Goal: Information Seeking & Learning: Learn about a topic

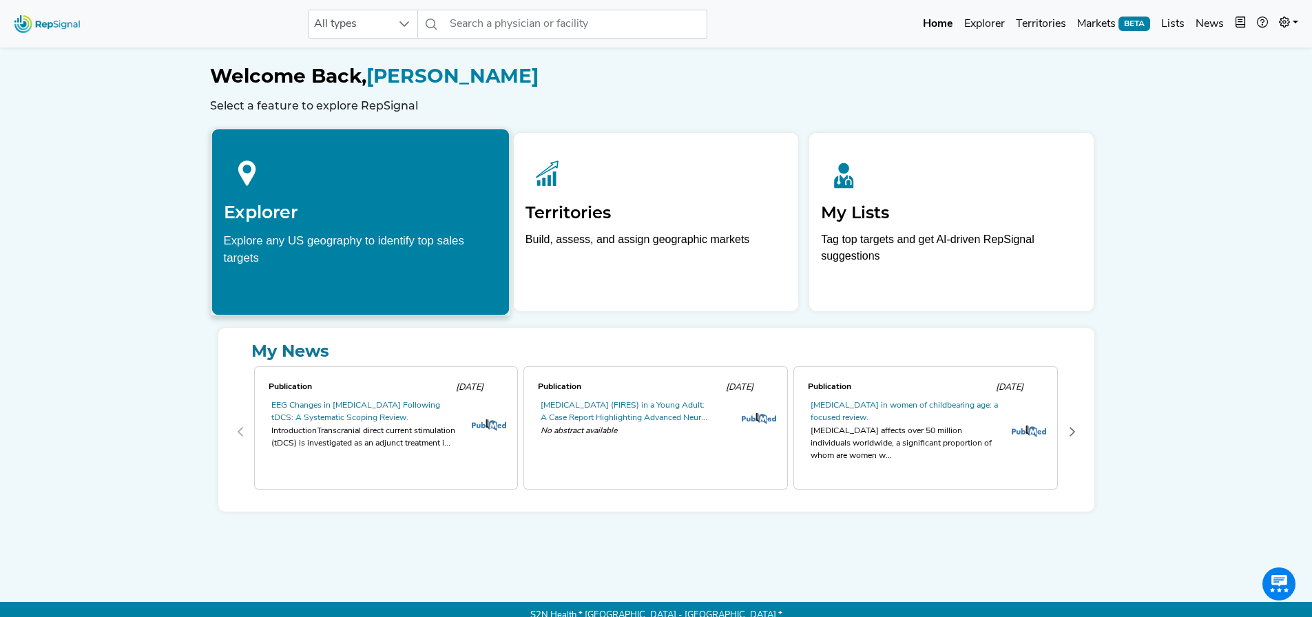
click at [382, 185] on div at bounding box center [360, 171] width 274 height 61
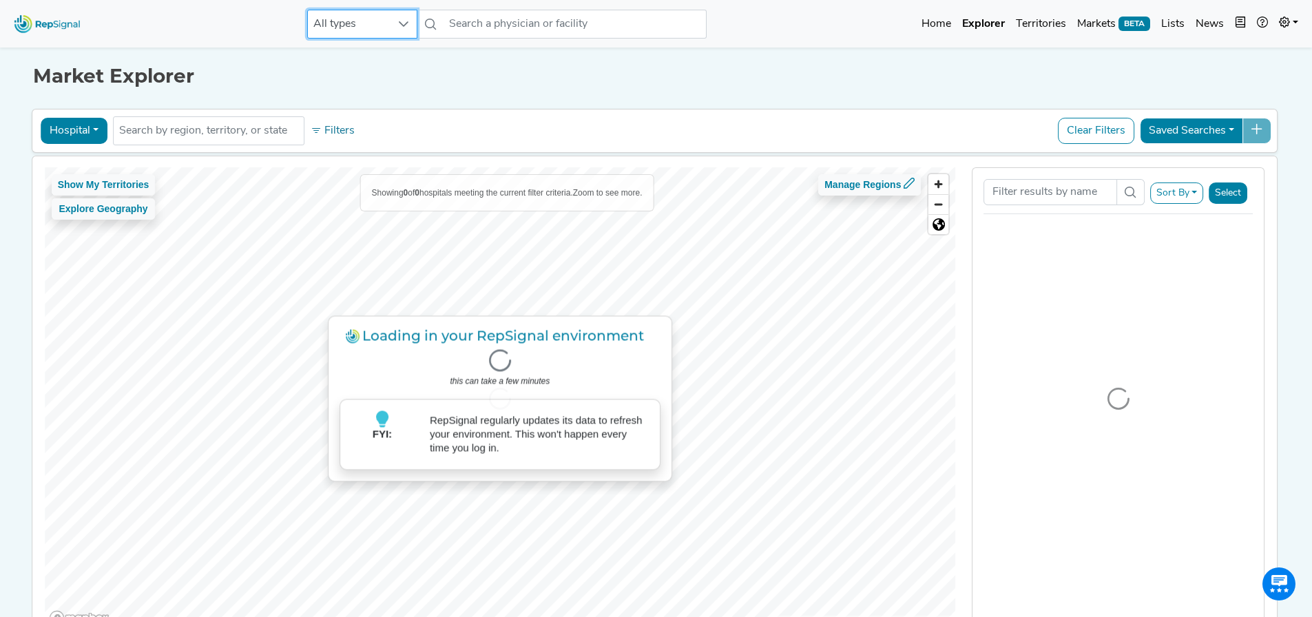
click at [388, 23] on span "All types" at bounding box center [349, 24] width 83 height 28
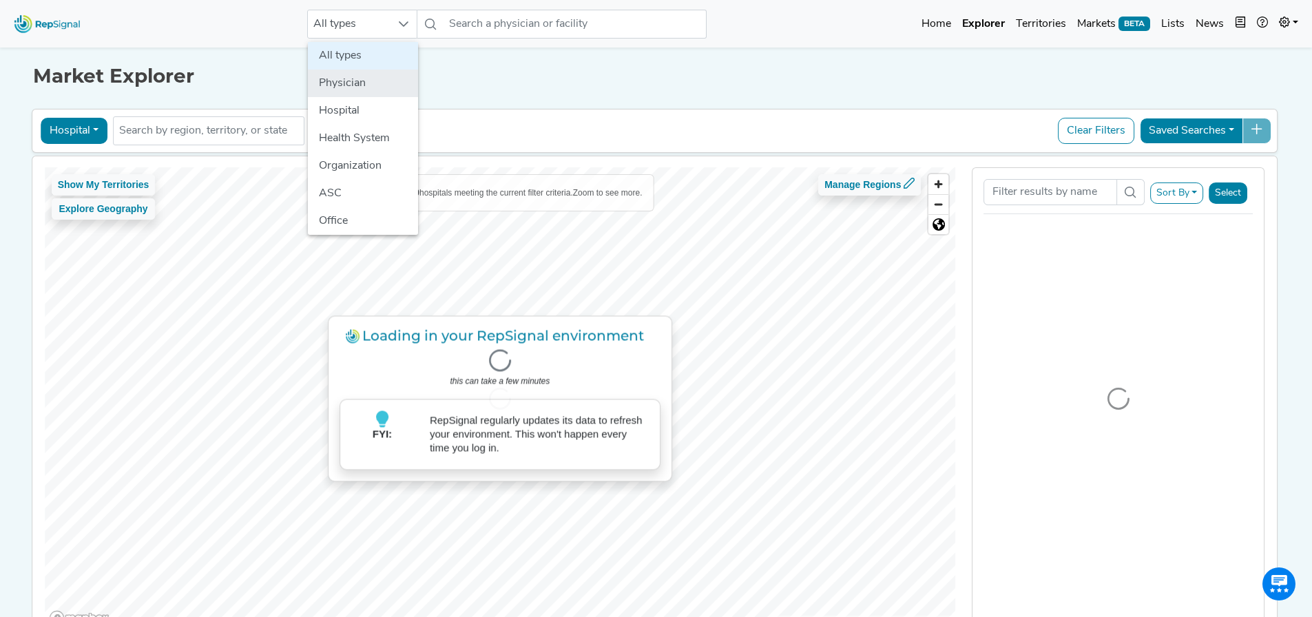
click at [354, 94] on li "Physician" at bounding box center [363, 84] width 110 height 28
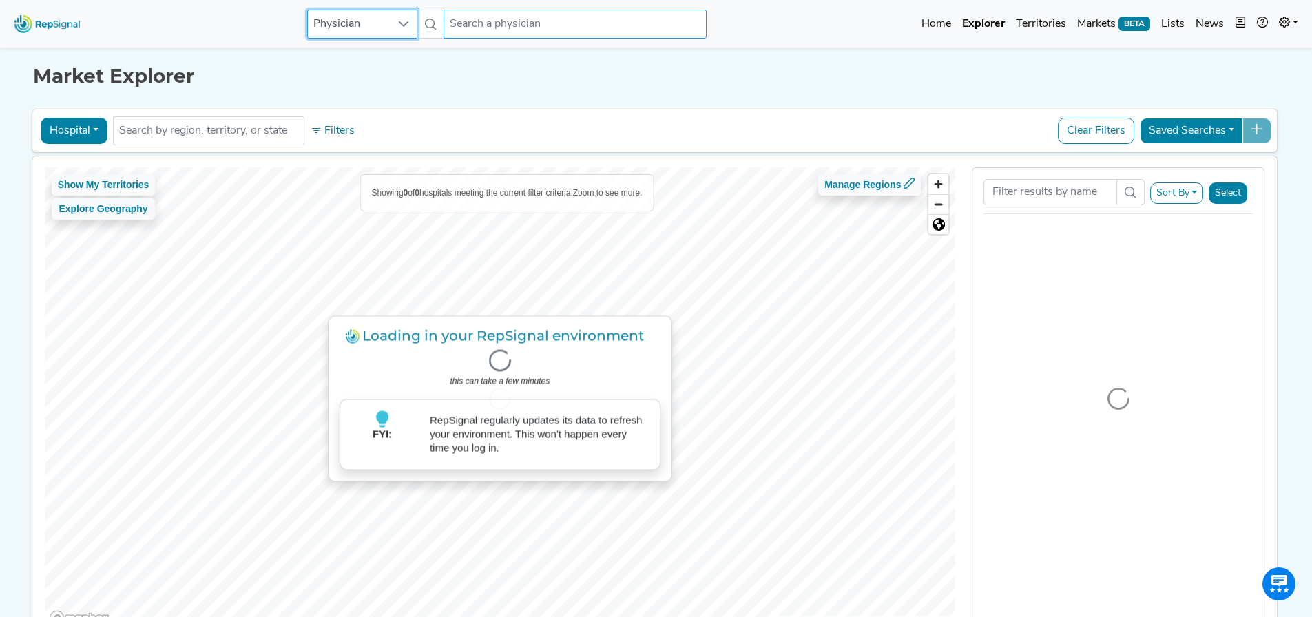
click at [610, 17] on input "text" at bounding box center [575, 24] width 263 height 29
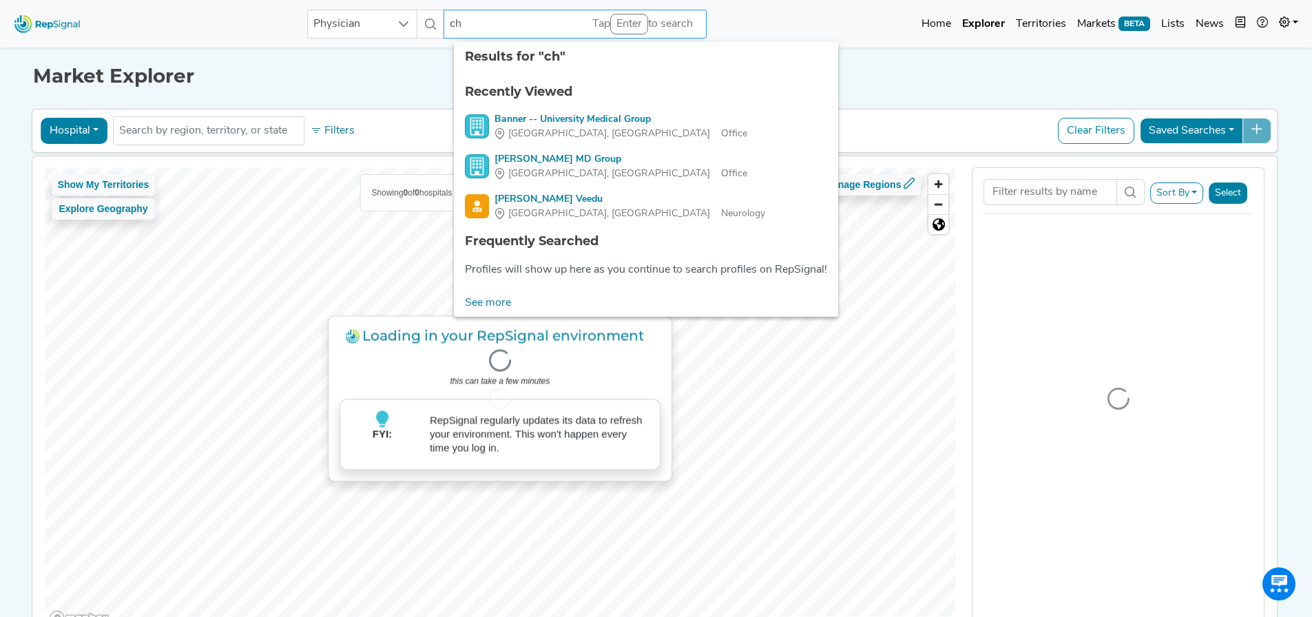
type input "c"
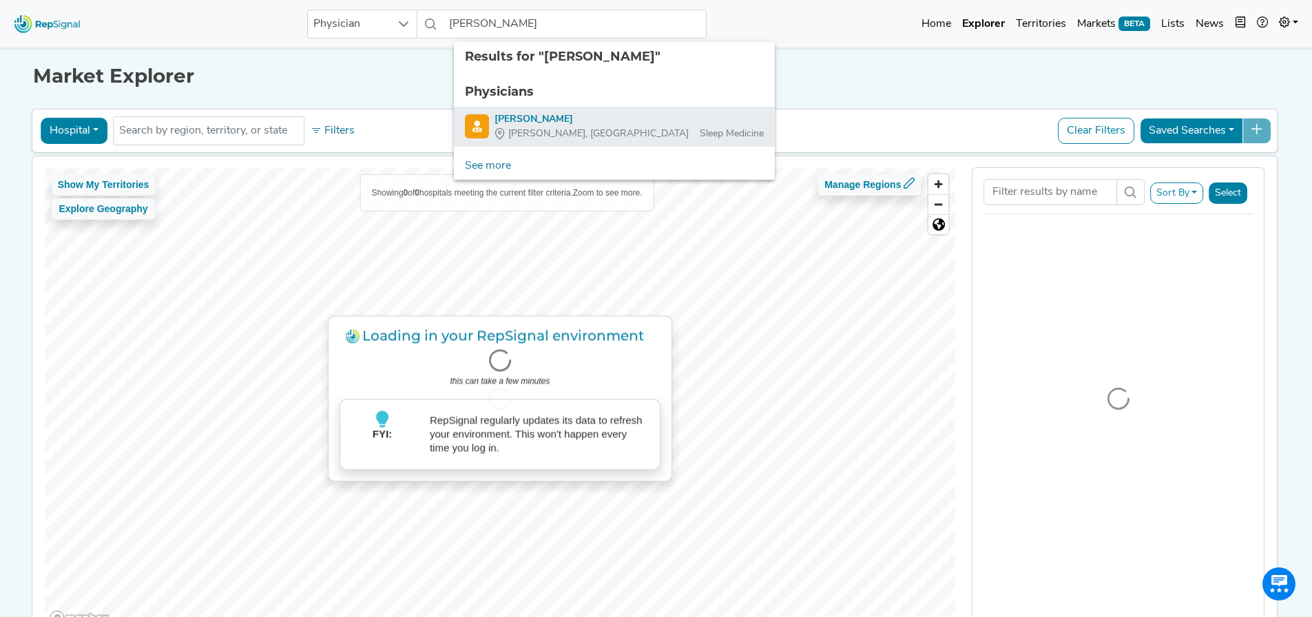
click at [534, 122] on div "[PERSON_NAME]" at bounding box center [629, 119] width 269 height 14
type input "[PERSON_NAME]"
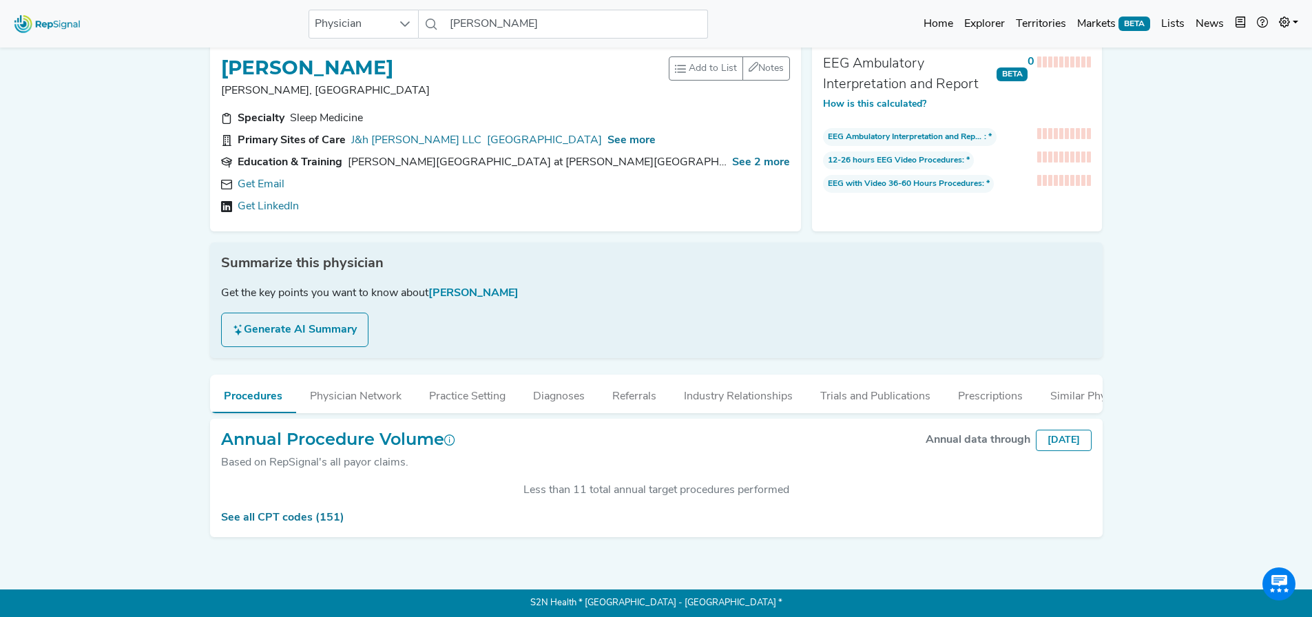
scroll to position [23, 10]
click at [290, 523] on link "See all CPT codes (151)" at bounding box center [282, 518] width 123 height 11
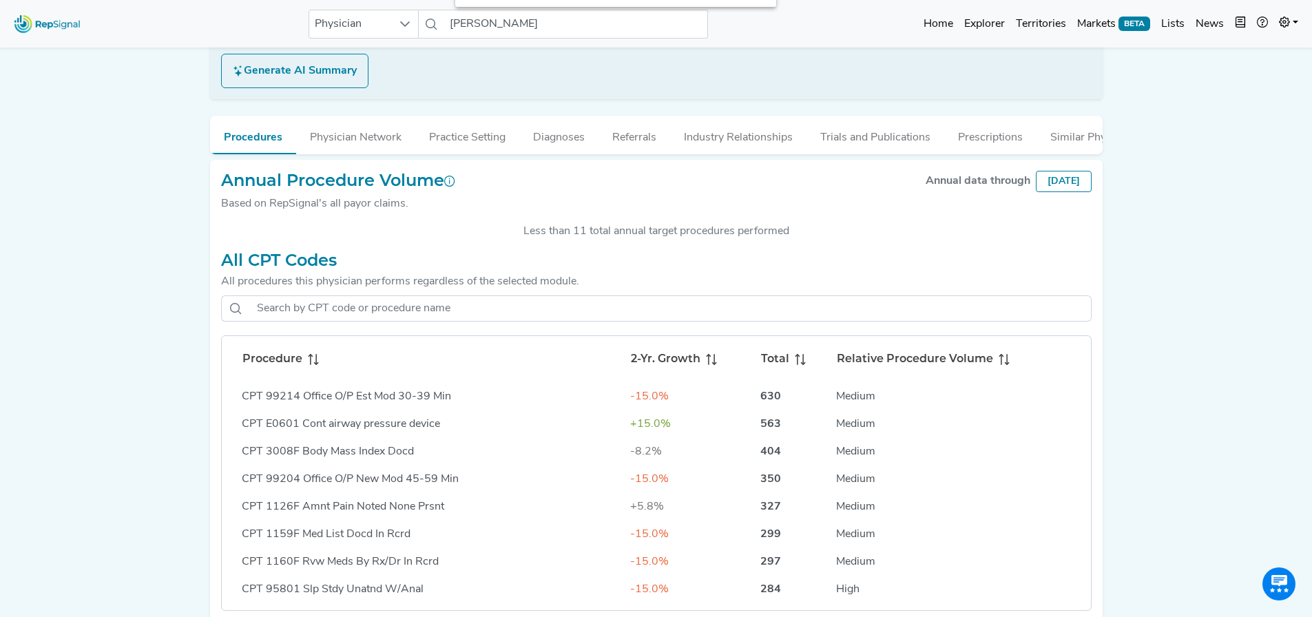
scroll to position [299, 10]
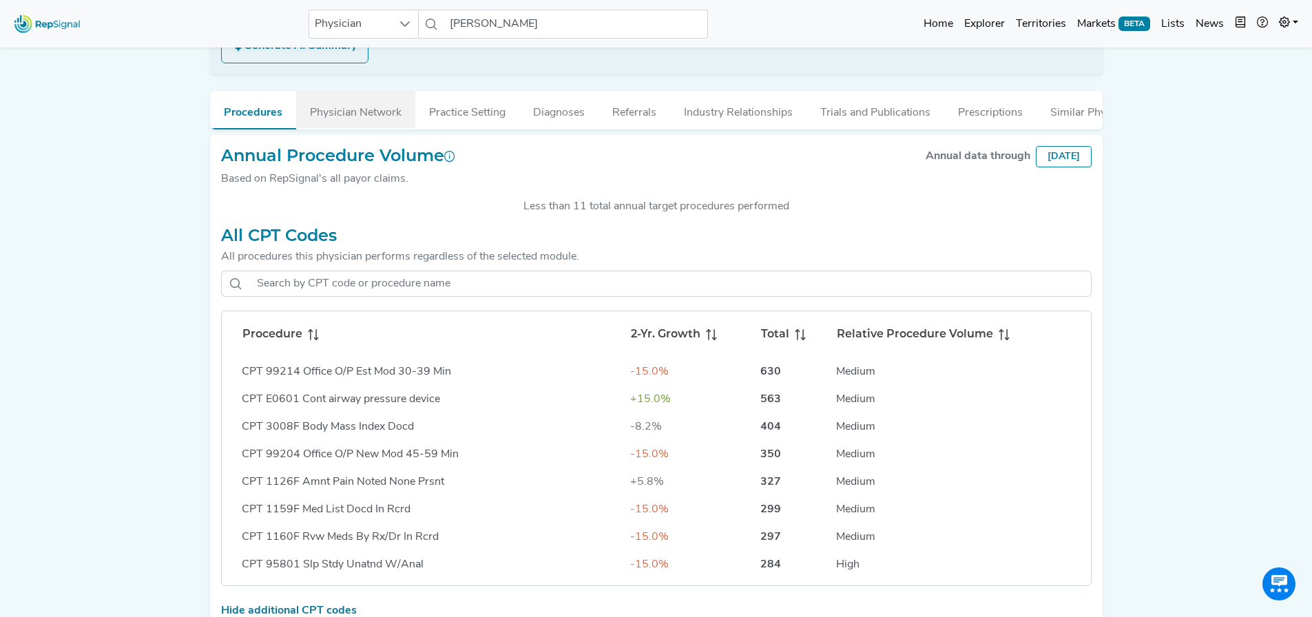
click at [340, 112] on button "Physician Network" at bounding box center [355, 109] width 119 height 37
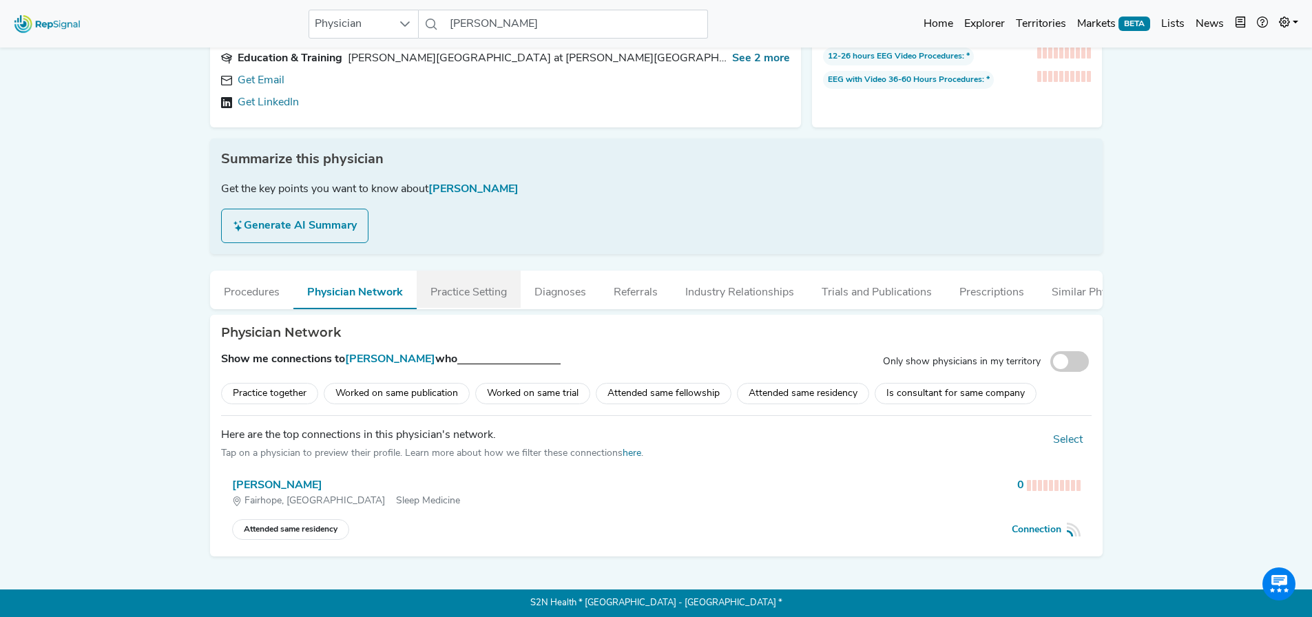
click at [475, 285] on button "Practice Setting" at bounding box center [469, 289] width 104 height 37
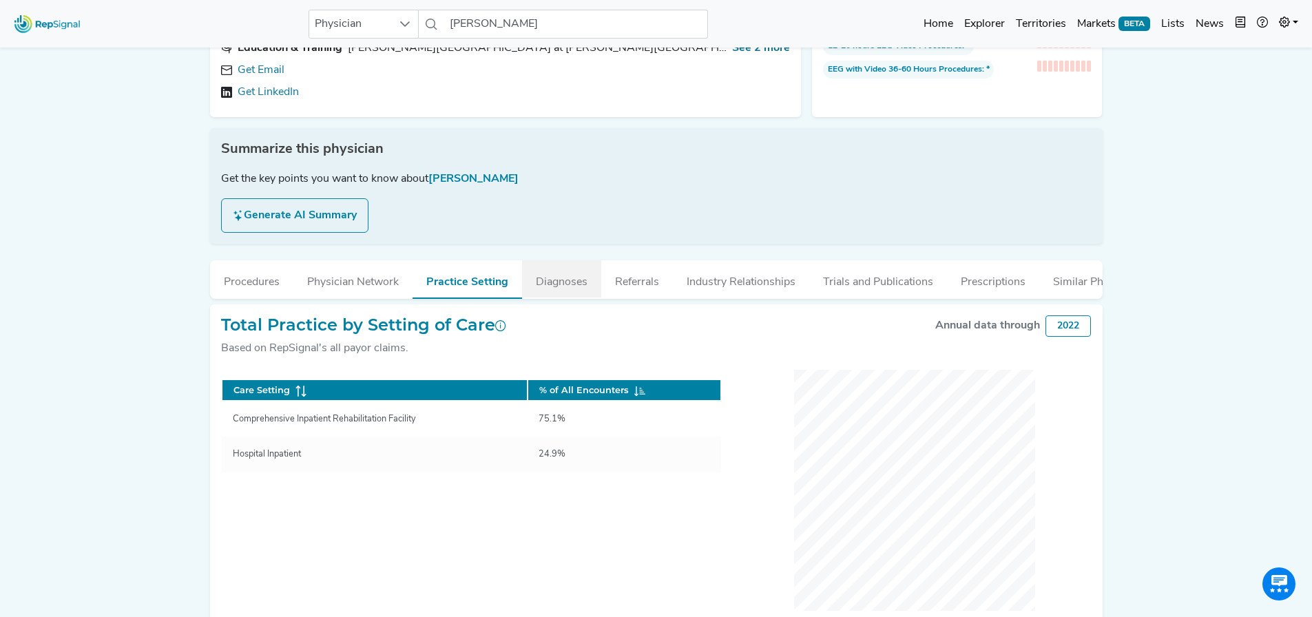
click at [556, 274] on button "Diagnoses" at bounding box center [561, 278] width 79 height 37
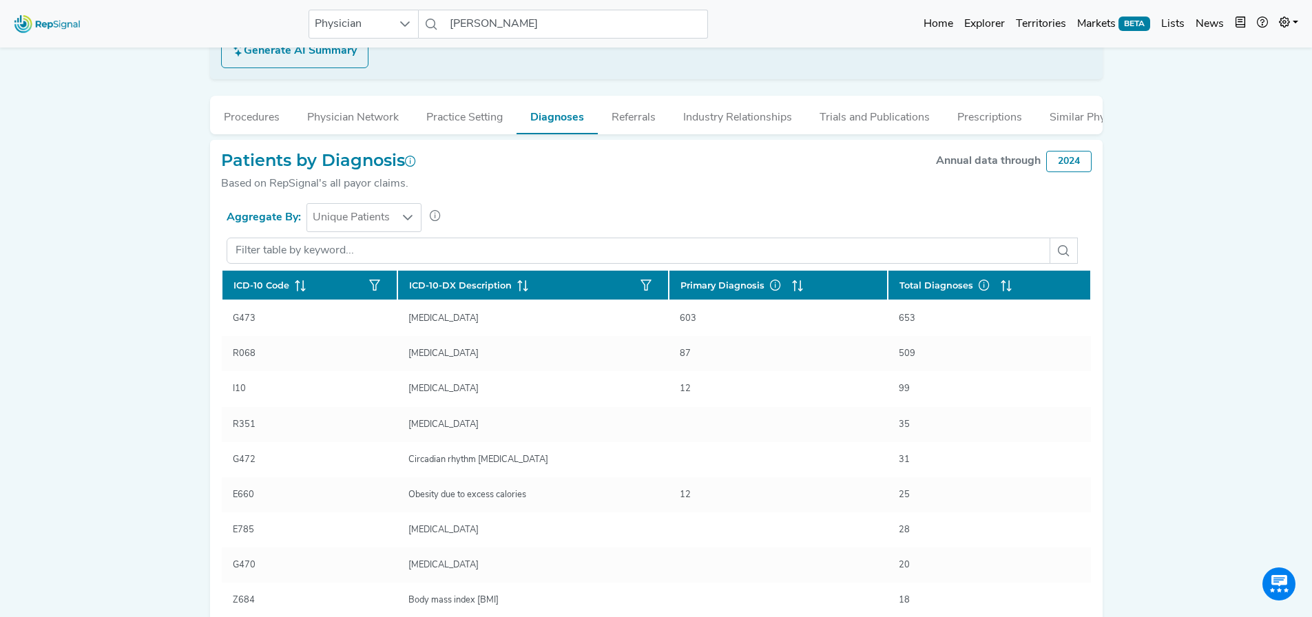
scroll to position [246, 10]
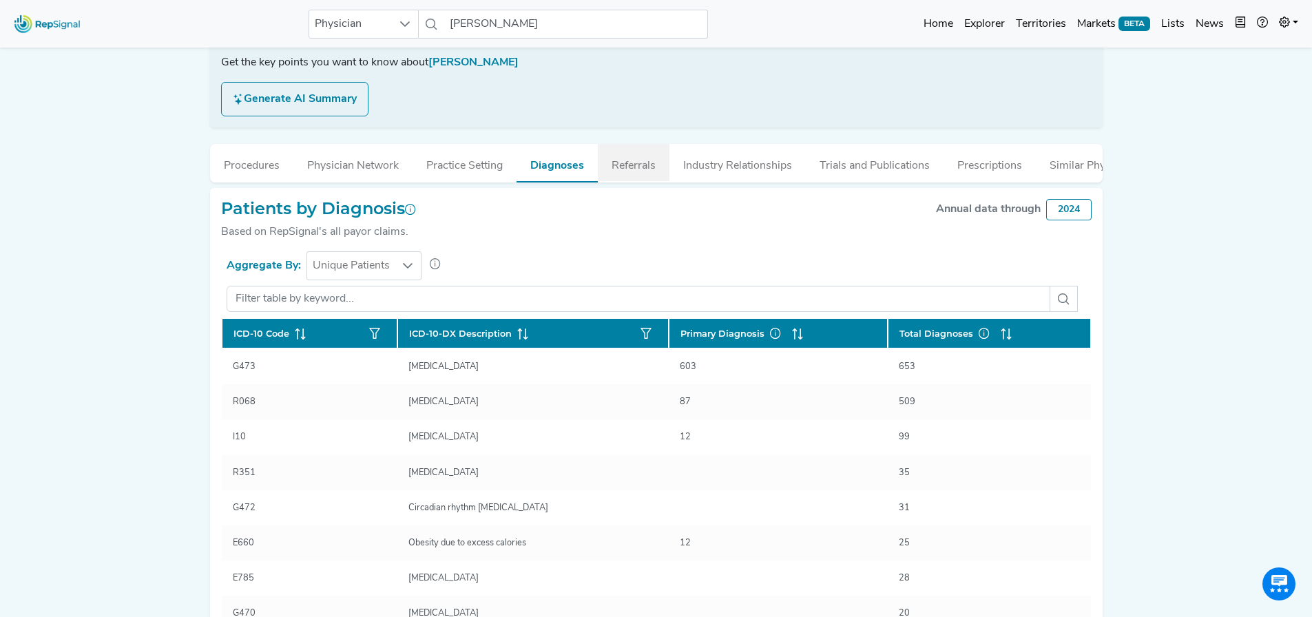
click at [631, 160] on button "Referrals" at bounding box center [634, 162] width 72 height 37
click at [749, 166] on button "Industry Relationships" at bounding box center [738, 162] width 136 height 37
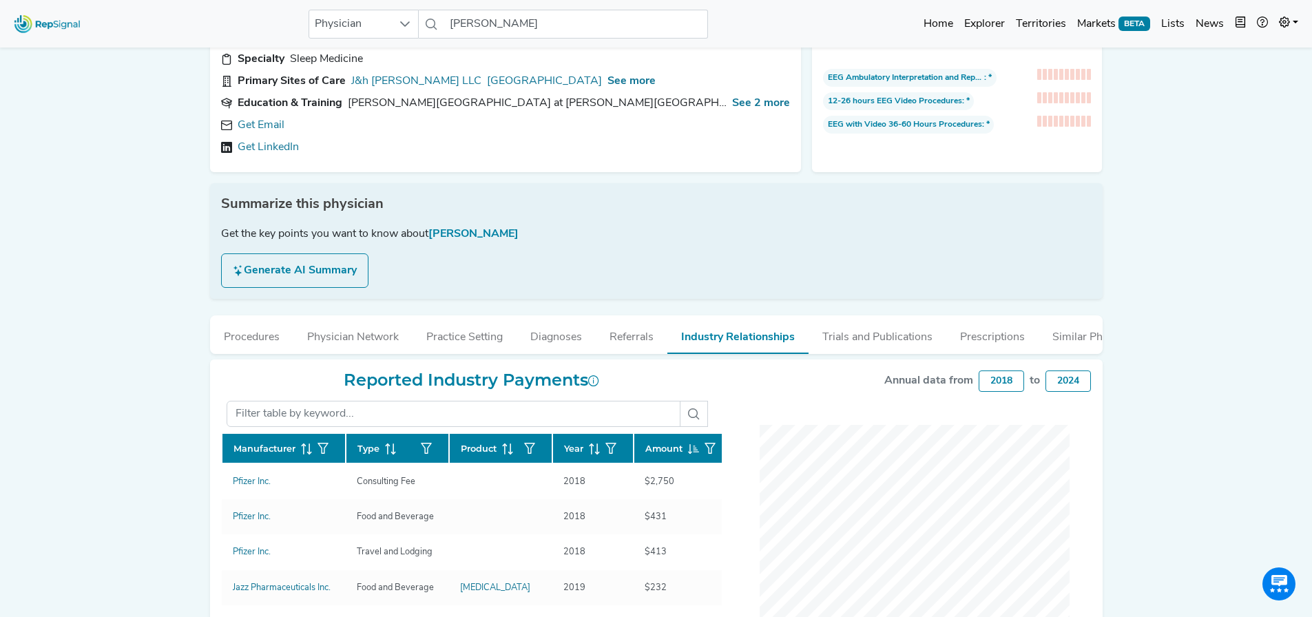
scroll to position [0, 10]
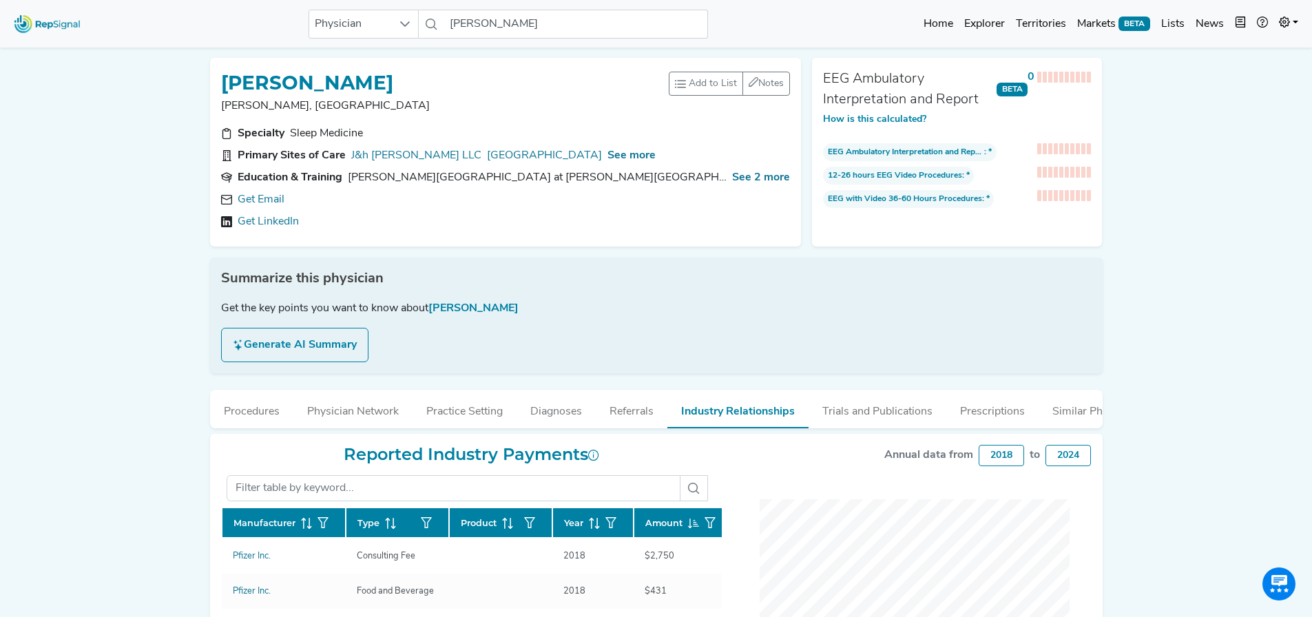
click at [326, 345] on button "Generate AI Summary" at bounding box center [294, 345] width 147 height 34
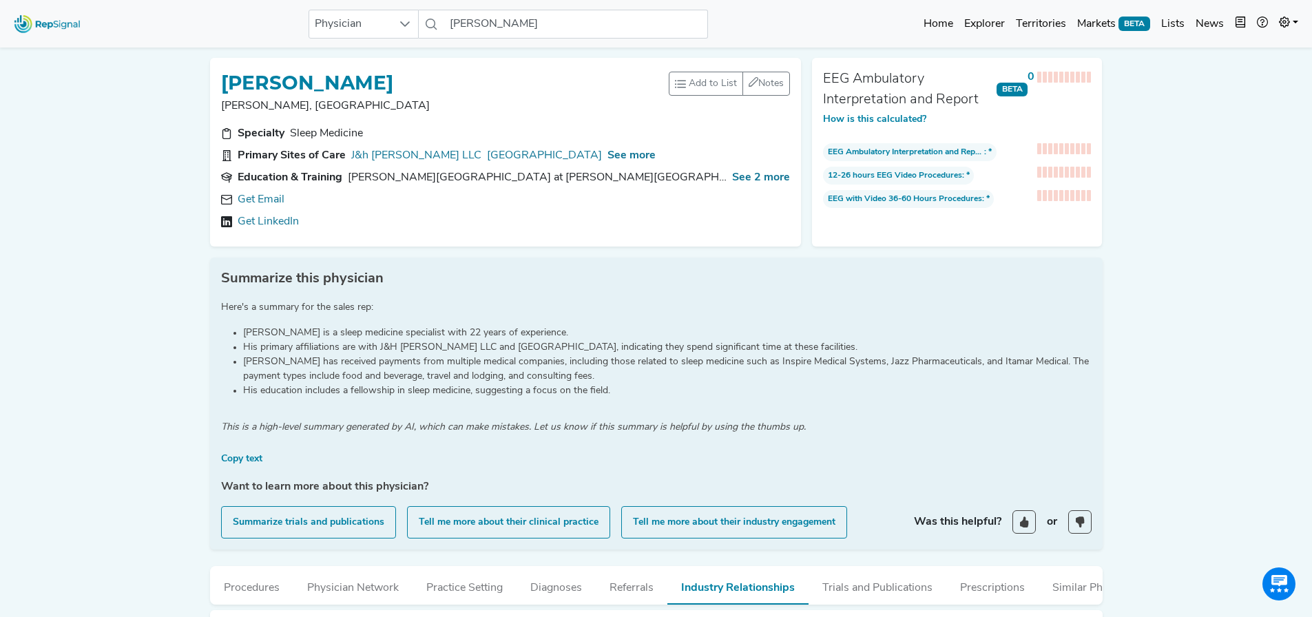
click at [50, 30] on img at bounding box center [47, 24] width 79 height 30
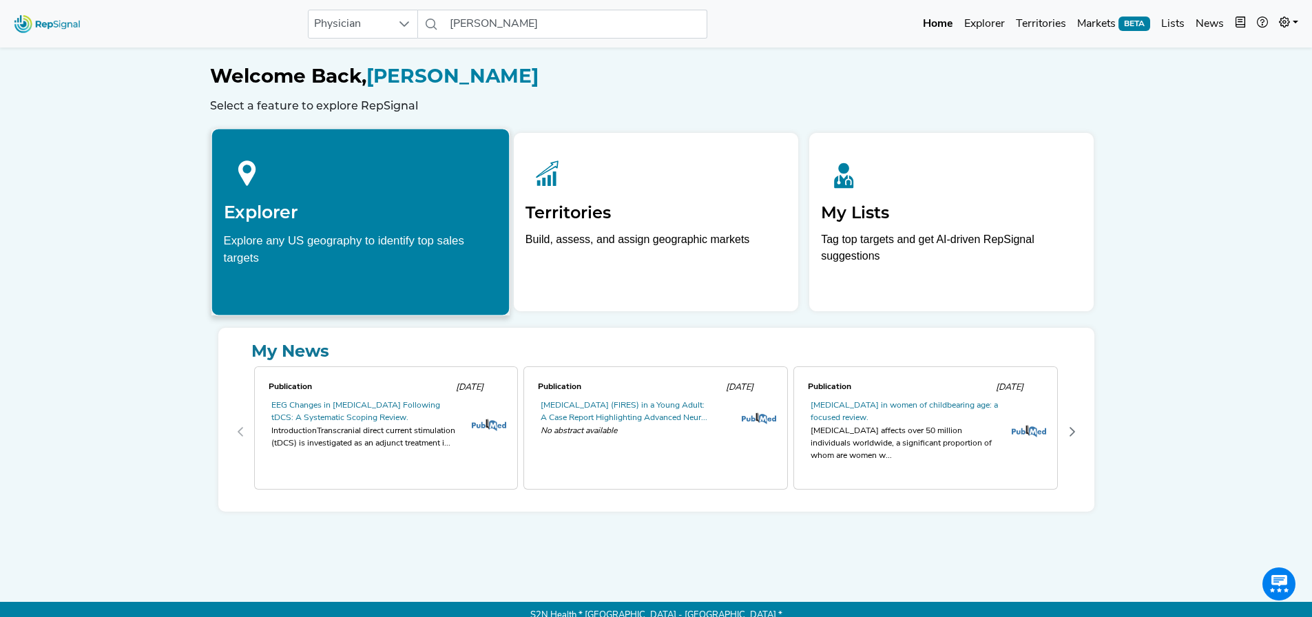
click at [448, 234] on div "Explore any US geography to identify top sales targets" at bounding box center [360, 248] width 274 height 34
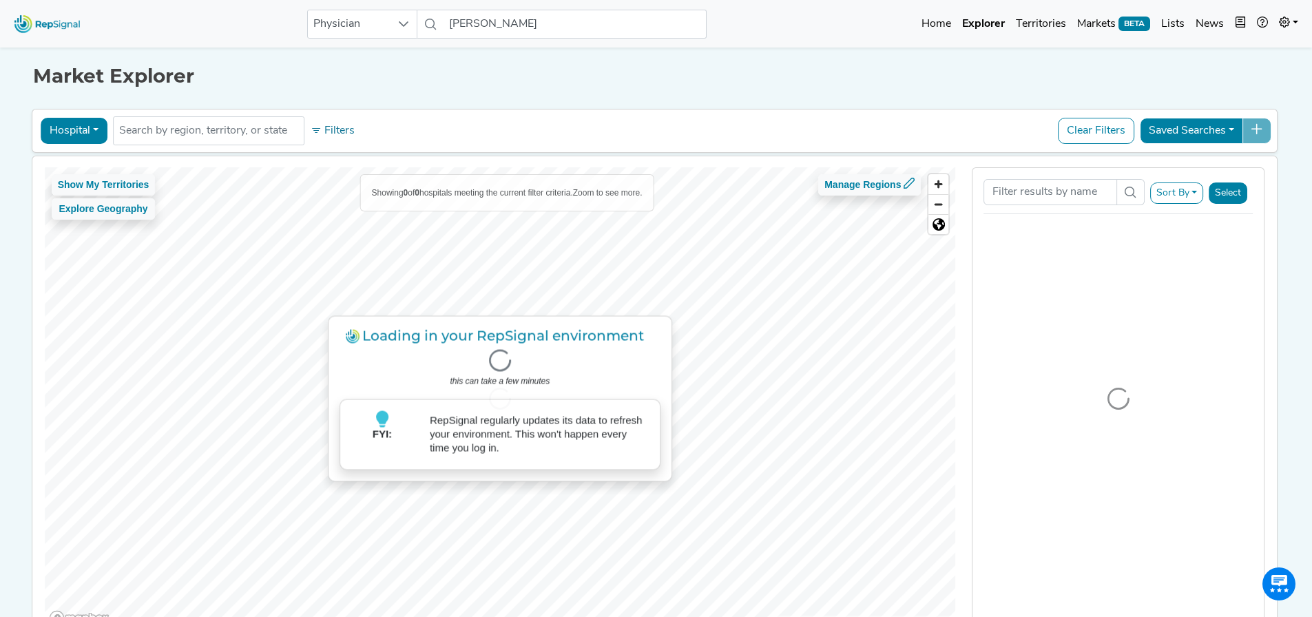
drag, startPoint x: 17, startPoint y: 127, endPoint x: 83, endPoint y: 128, distance: 66.1
click at [32, 127] on div "Hospital Physician Hospital ASC Office Health System No results found Filters C…" at bounding box center [655, 131] width 1247 height 44
click at [83, 128] on button "Hospital" at bounding box center [74, 131] width 67 height 26
click at [105, 157] on link "Physician" at bounding box center [95, 163] width 109 height 22
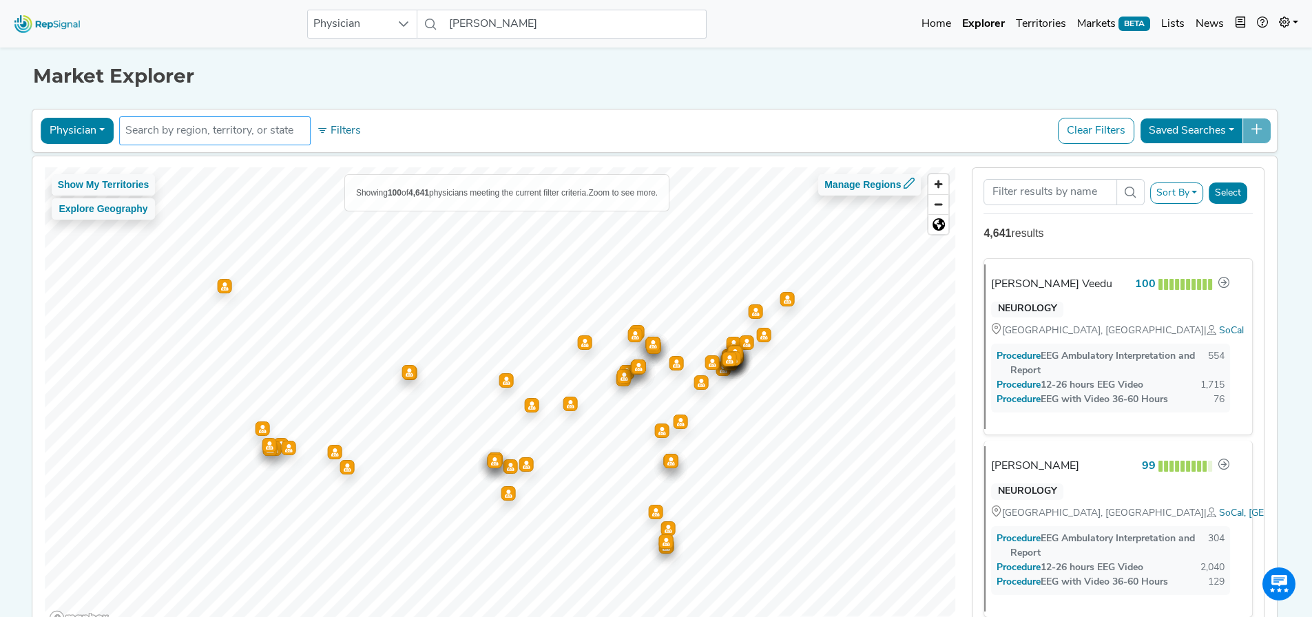
drag, startPoint x: 172, startPoint y: 140, endPoint x: 163, endPoint y: 141, distance: 8.3
click at [172, 140] on li at bounding box center [214, 131] width 179 height 22
click at [174, 127] on input "text" at bounding box center [214, 131] width 179 height 17
drag, startPoint x: 174, startPoint y: 127, endPoint x: 115, endPoint y: 123, distance: 59.4
click at [125, 123] on input "[PERSON_NAME]" at bounding box center [214, 131] width 179 height 17
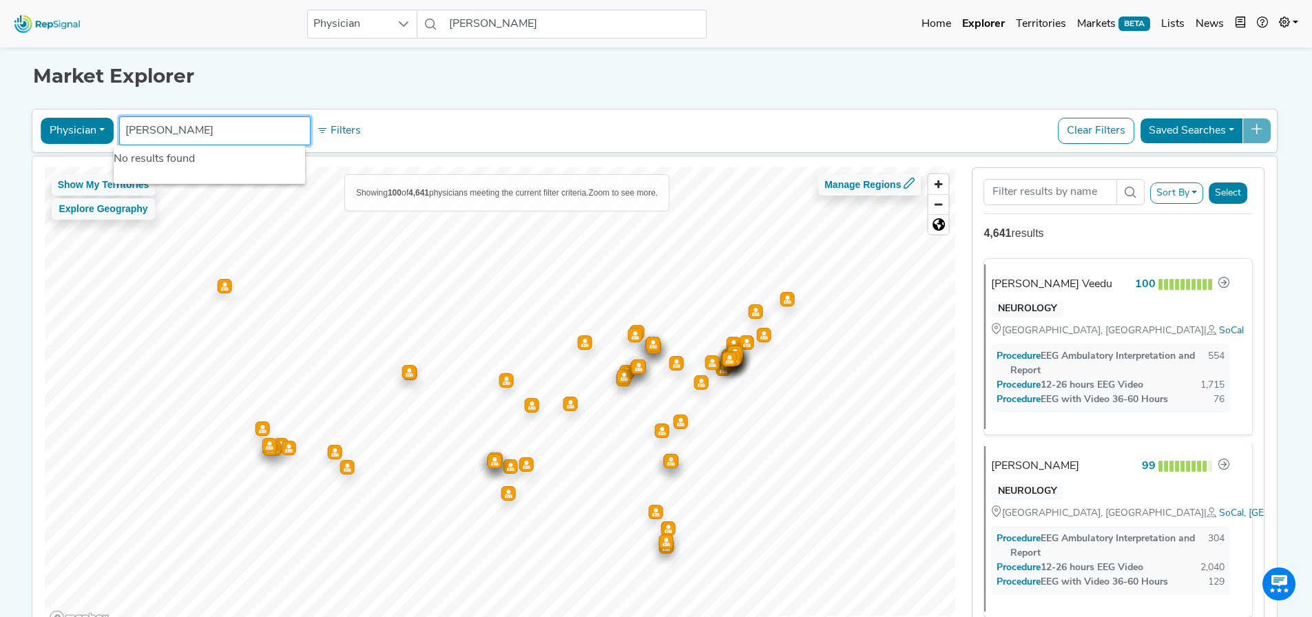
type input "c"
type input "[PERSON_NAME]"
click at [650, 32] on input "[PERSON_NAME]" at bounding box center [575, 24] width 263 height 29
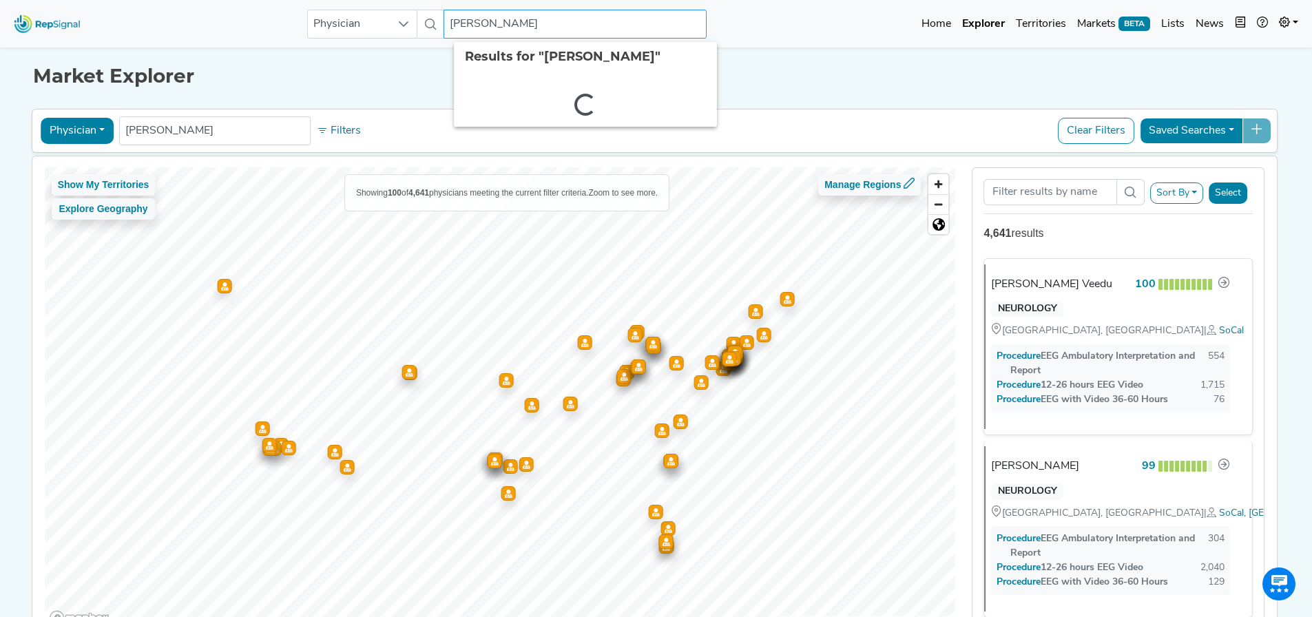
click at [650, 32] on input "[PERSON_NAME]" at bounding box center [575, 24] width 263 height 29
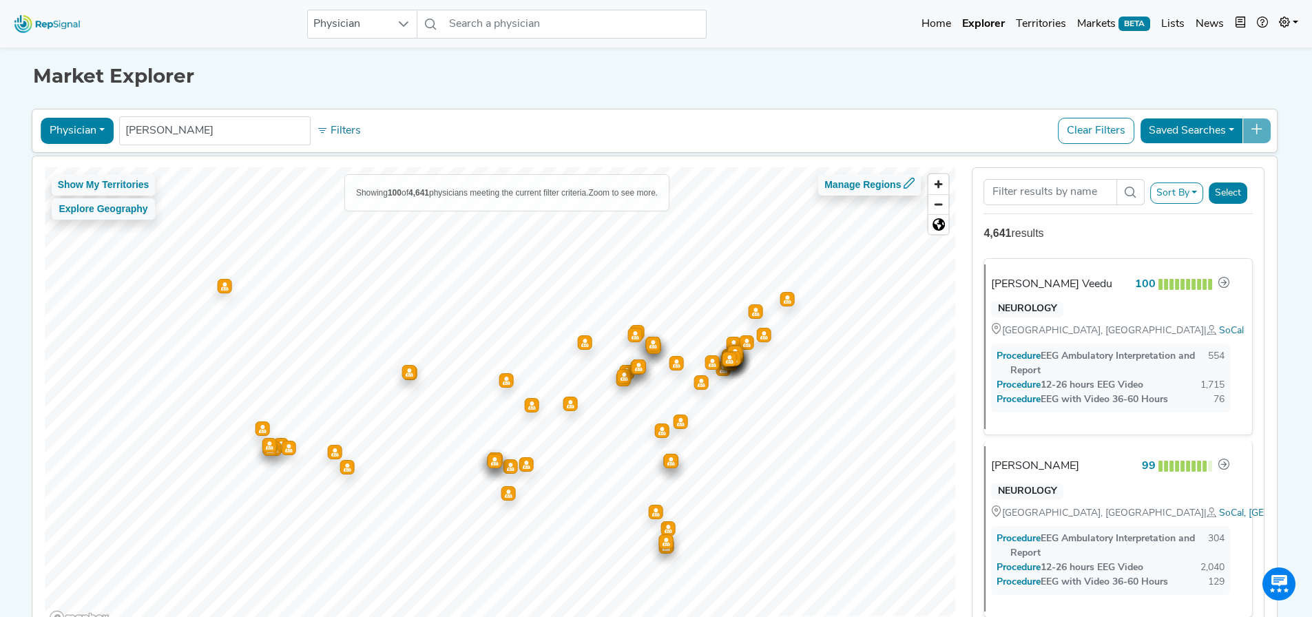
click at [532, 93] on div "Market Explorer Physician Physician Hospital ASC Office Health System [PERSON_N…" at bounding box center [656, 343] width 909 height 598
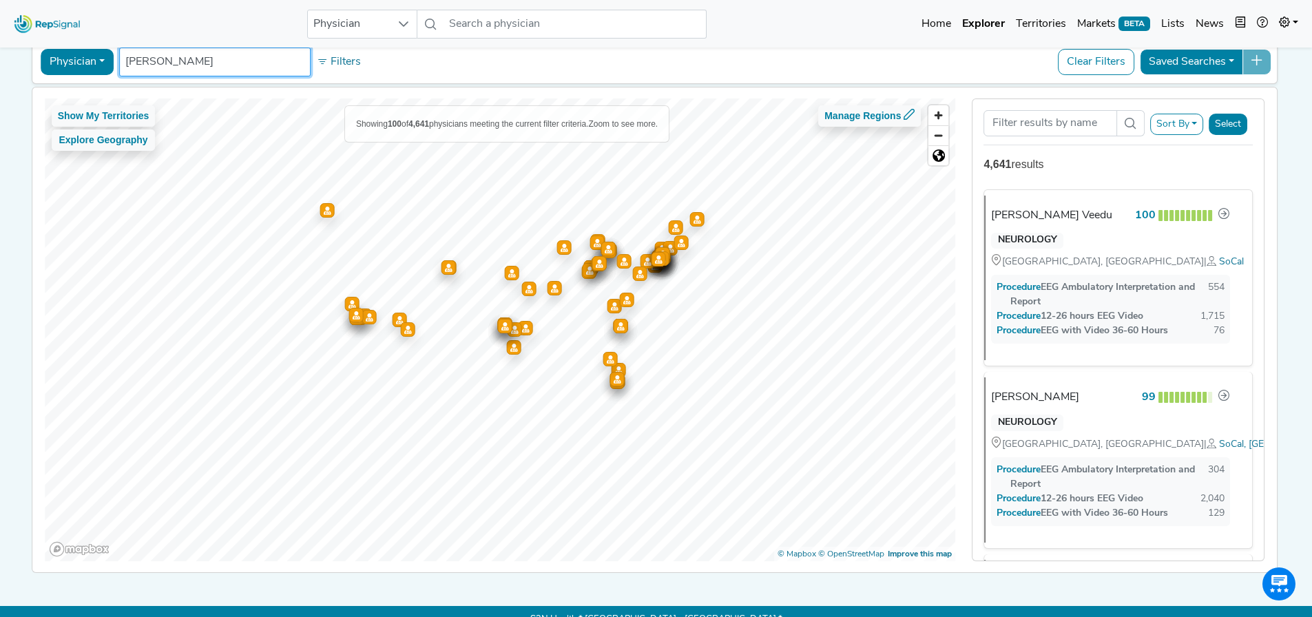
click at [143, 70] on input "[PERSON_NAME]" at bounding box center [214, 62] width 179 height 17
drag, startPoint x: 244, startPoint y: 65, endPoint x: 0, endPoint y: -18, distance: 257.7
click at [0, 0] on html "Physician No results found Home Explorer Territories Markets BETA Lists News ne…" at bounding box center [656, 282] width 1312 height 703
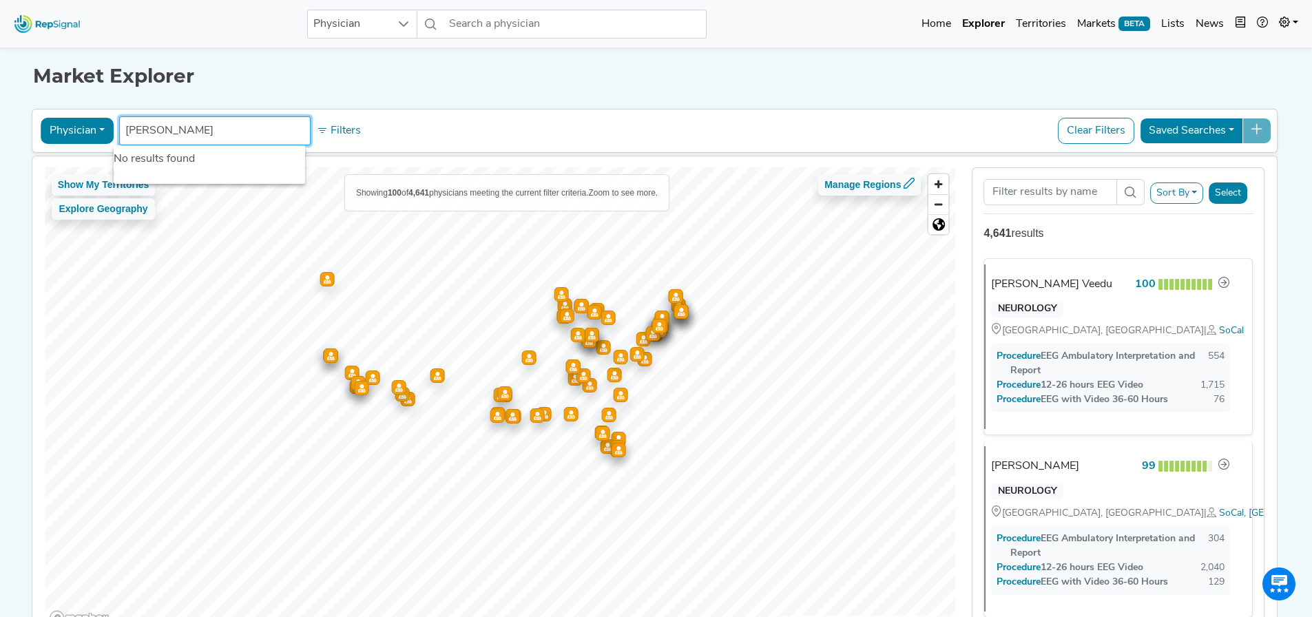
type input "[PERSON_NAME]"
